Goal: Task Accomplishment & Management: Manage account settings

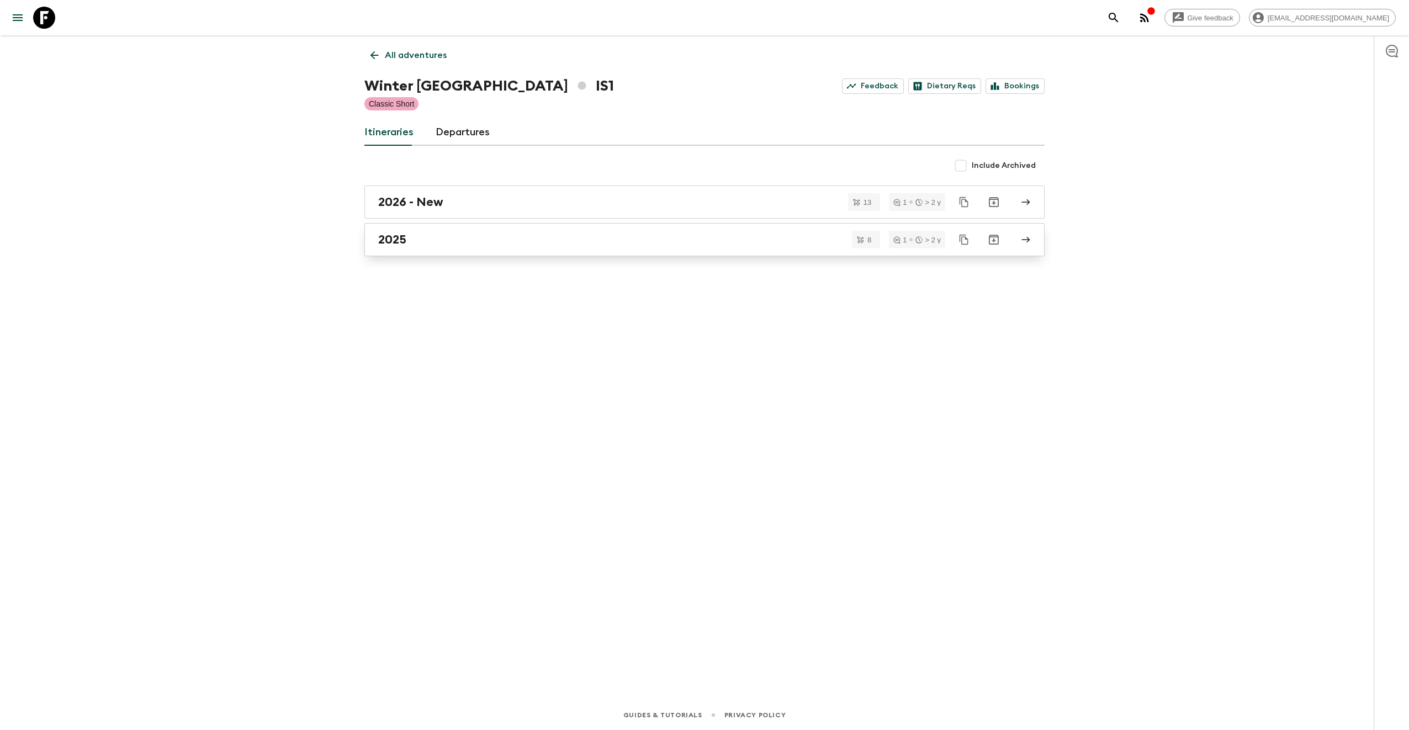
click at [538, 232] on div "2025" at bounding box center [693, 239] width 631 height 14
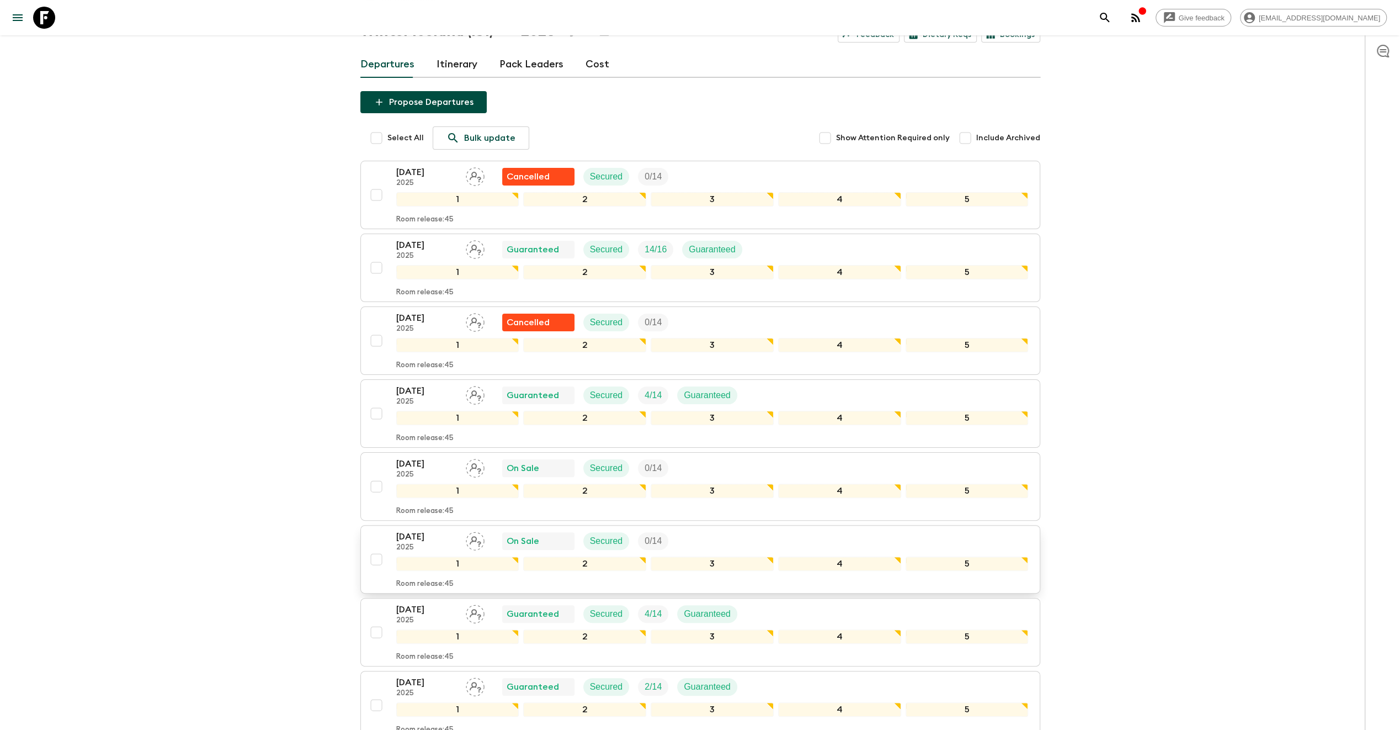
scroll to position [55, 0]
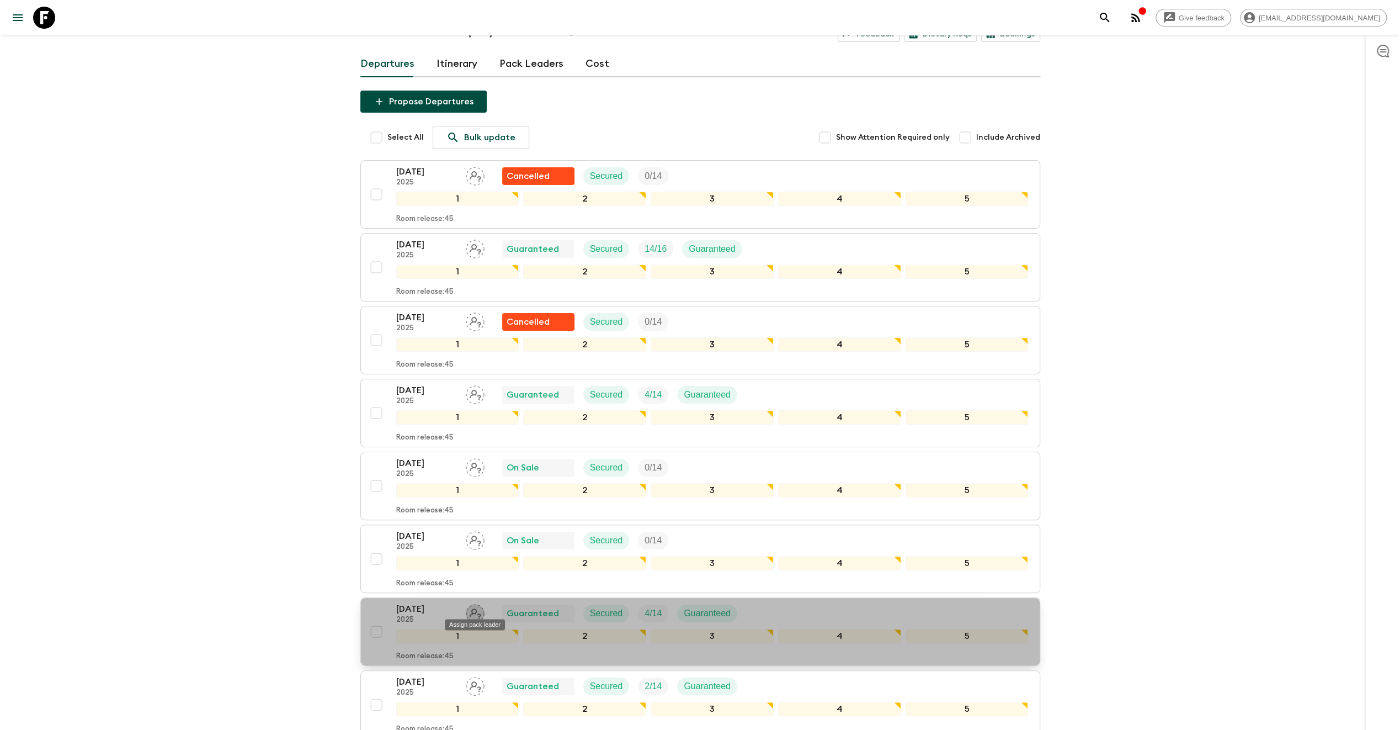
click at [471, 608] on icon "Assign pack leader" at bounding box center [476, 613] width 12 height 10
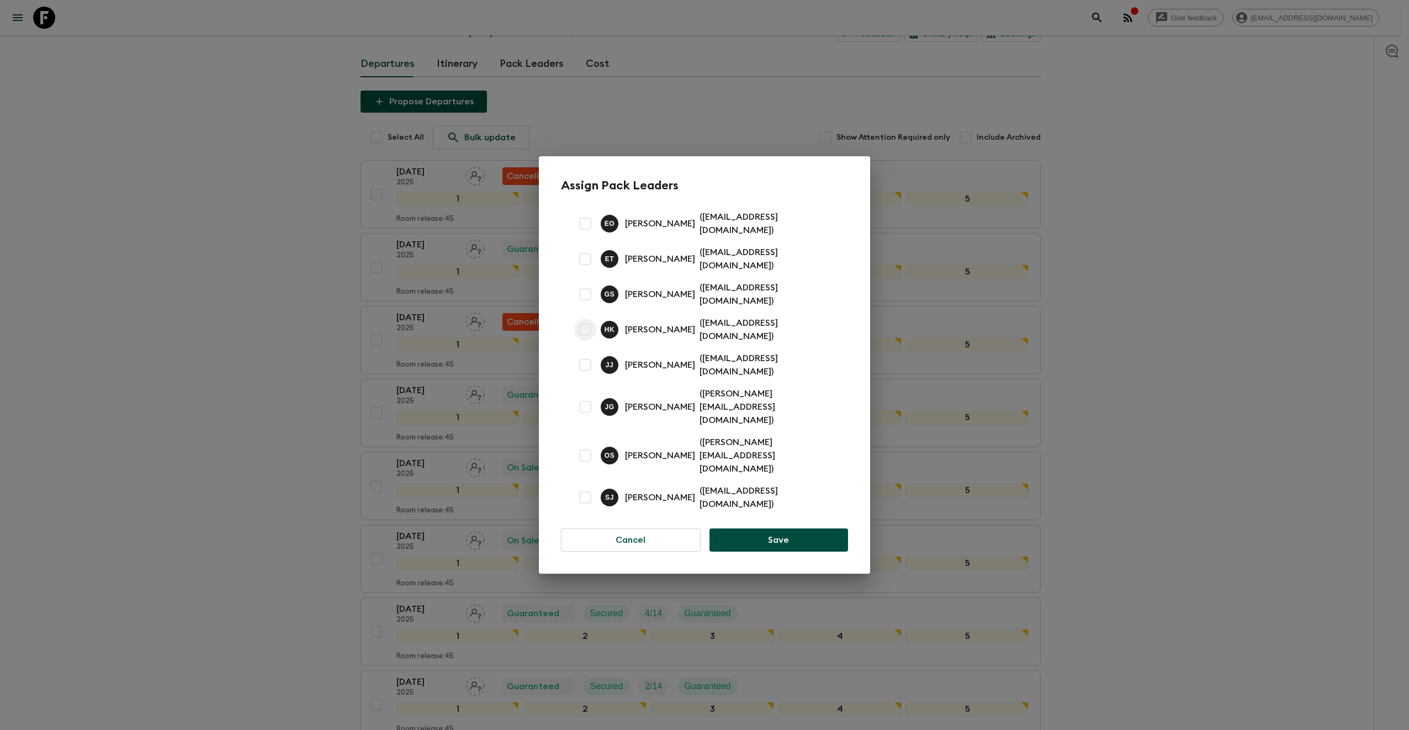
click at [586, 341] on input "checkbox" at bounding box center [585, 330] width 22 height 22
checkbox input "true"
click at [781, 528] on button "Save" at bounding box center [778, 539] width 139 height 23
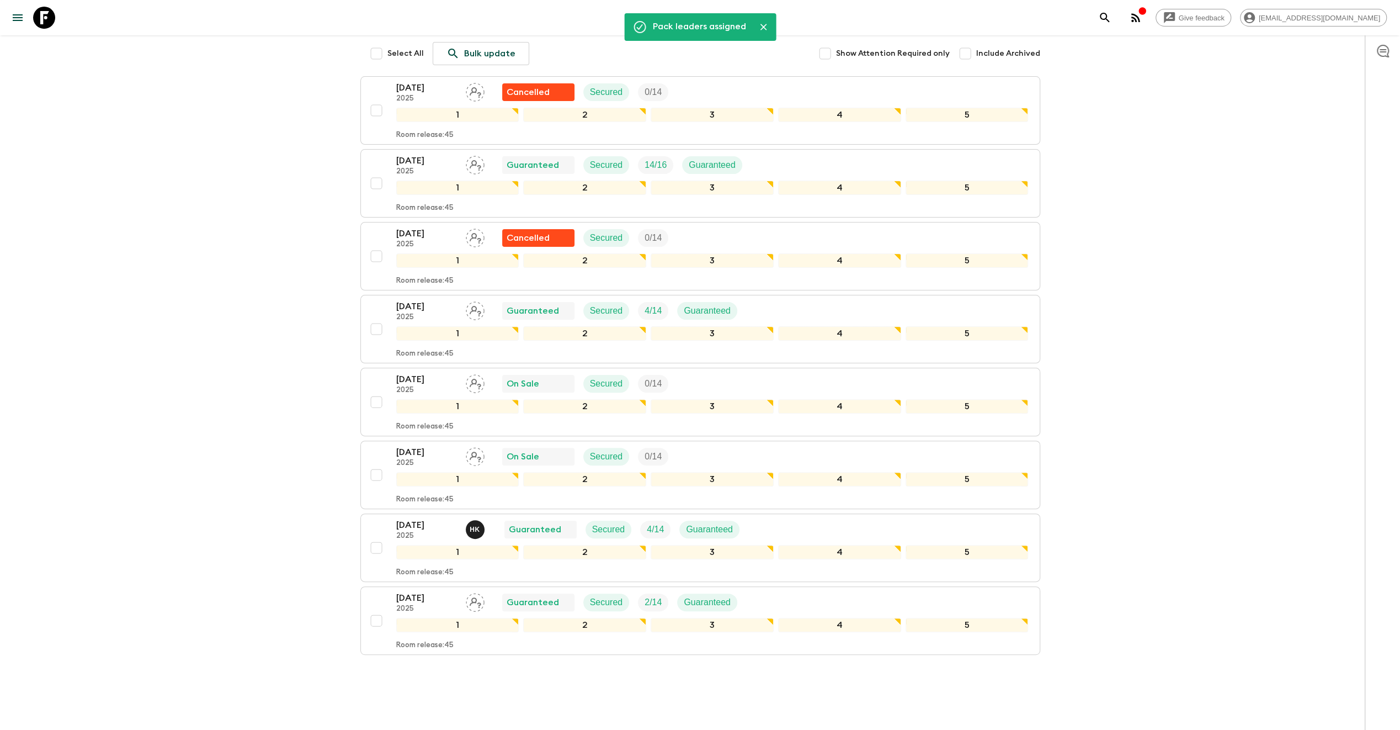
scroll to position [158, 0]
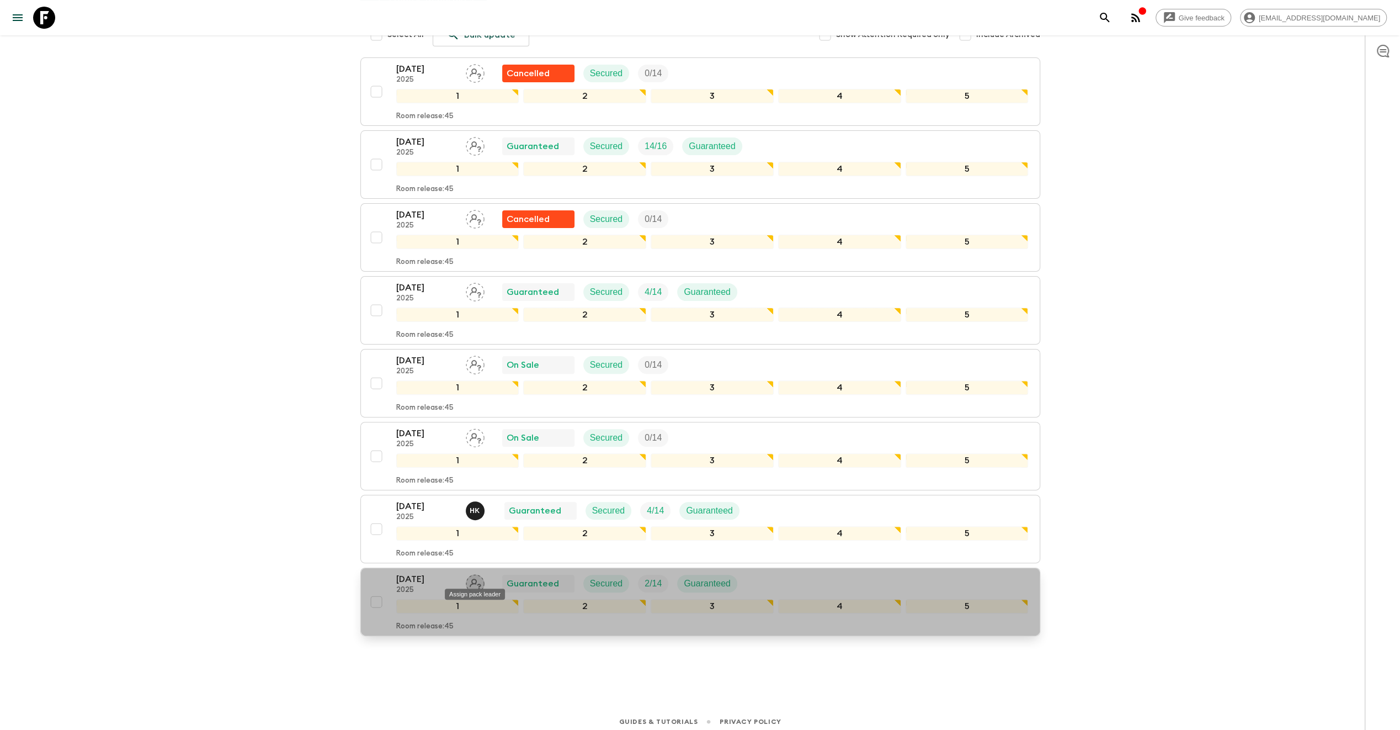
click at [476, 577] on icon "Assign pack leader" at bounding box center [475, 583] width 19 height 19
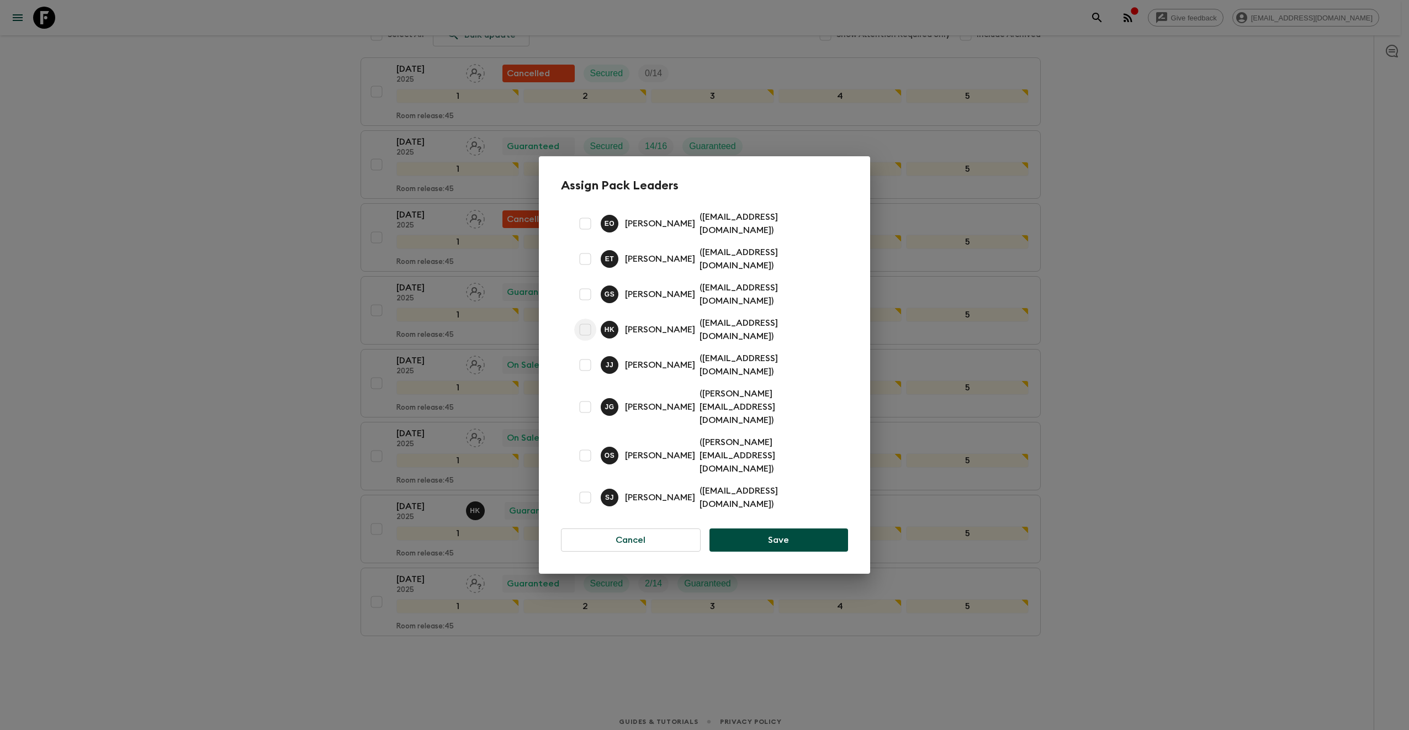
click at [583, 341] on input "checkbox" at bounding box center [585, 330] width 22 height 22
checkbox input "true"
click at [796, 528] on button "Save" at bounding box center [778, 539] width 139 height 23
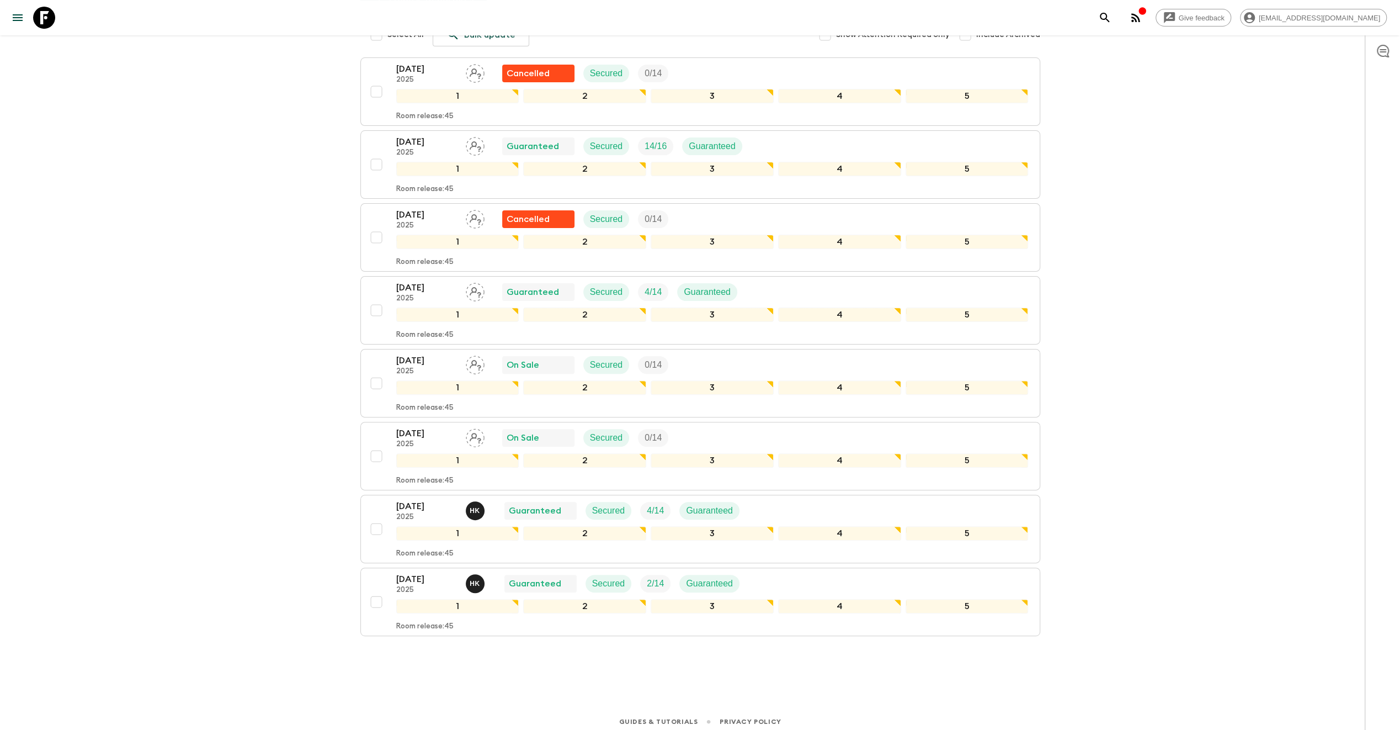
scroll to position [158, 0]
